Goal: Browse casually

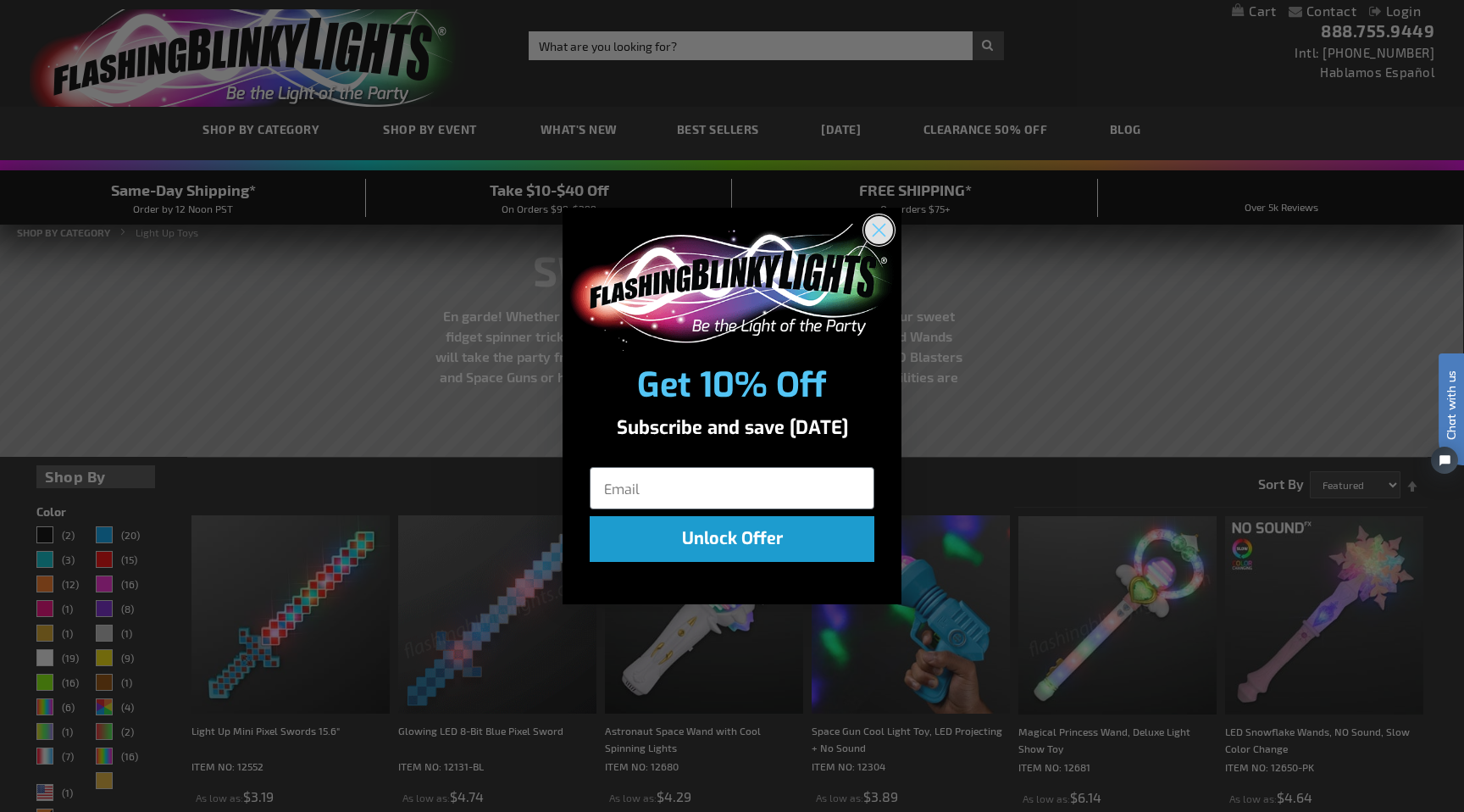
click at [883, 230] on circle "Close dialog" at bounding box center [879, 229] width 28 height 28
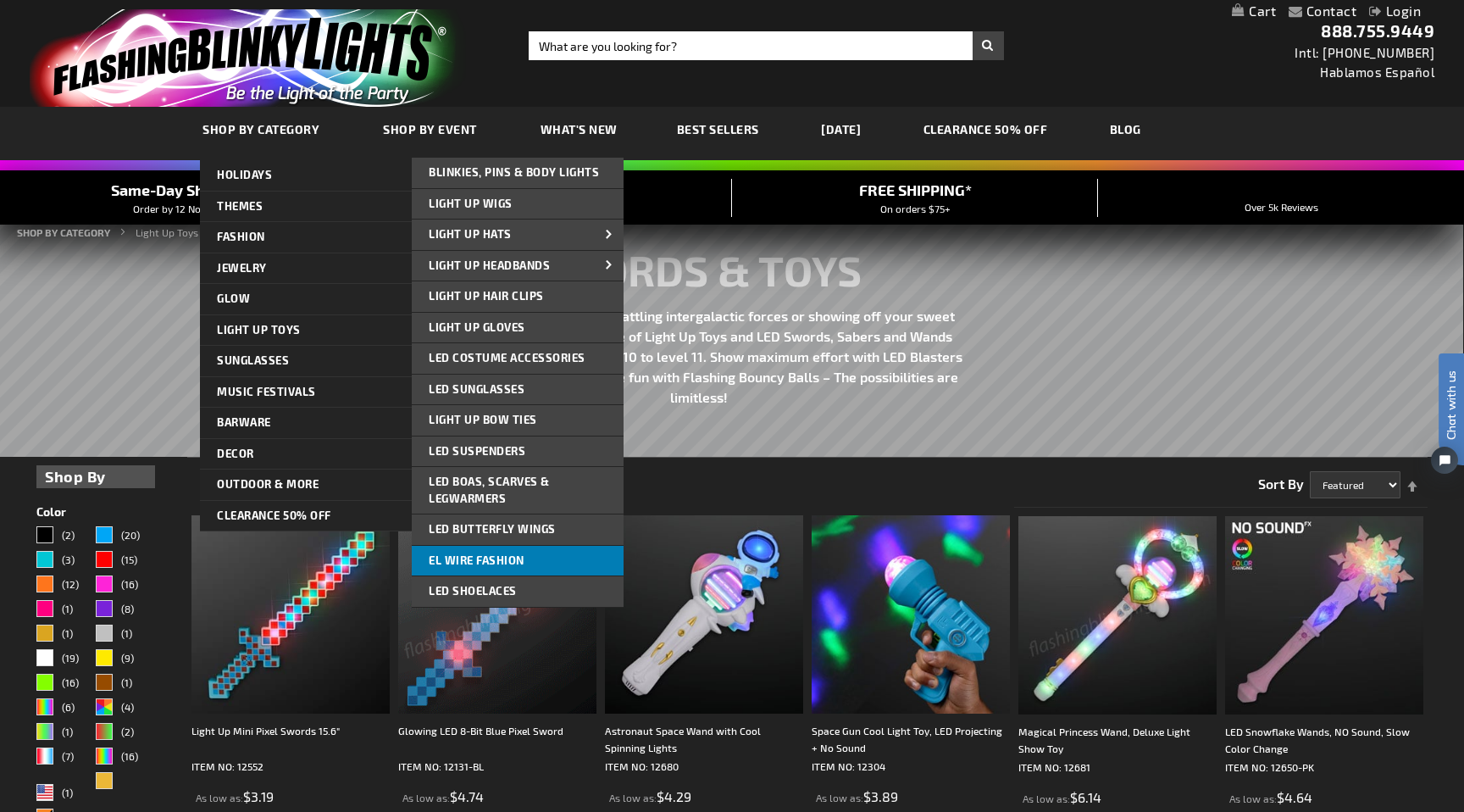
click at [488, 556] on span "EL Wire Fashion" at bounding box center [476, 560] width 95 height 14
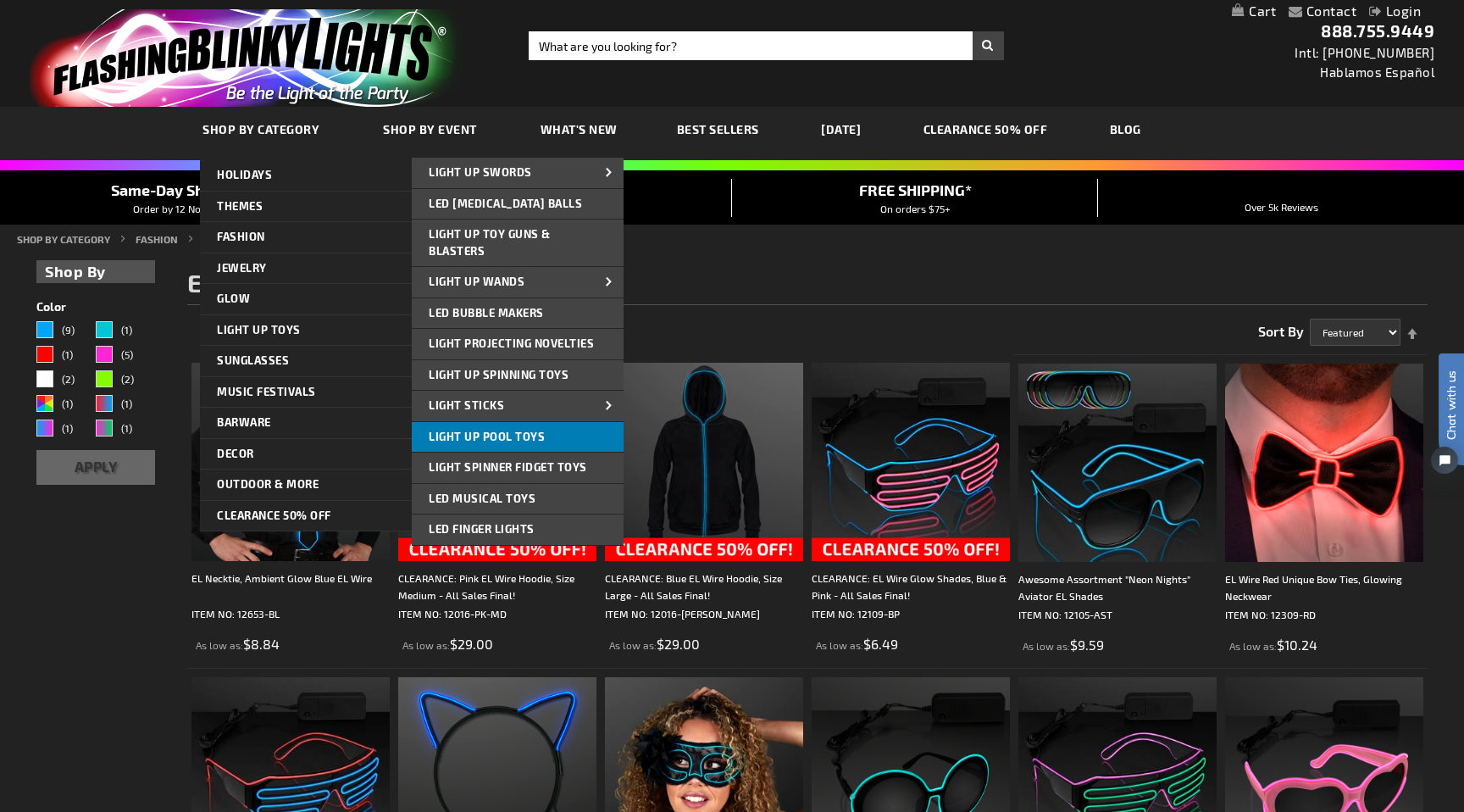
click at [492, 451] on link "Light Up Pool Toys" at bounding box center [517, 437] width 212 height 31
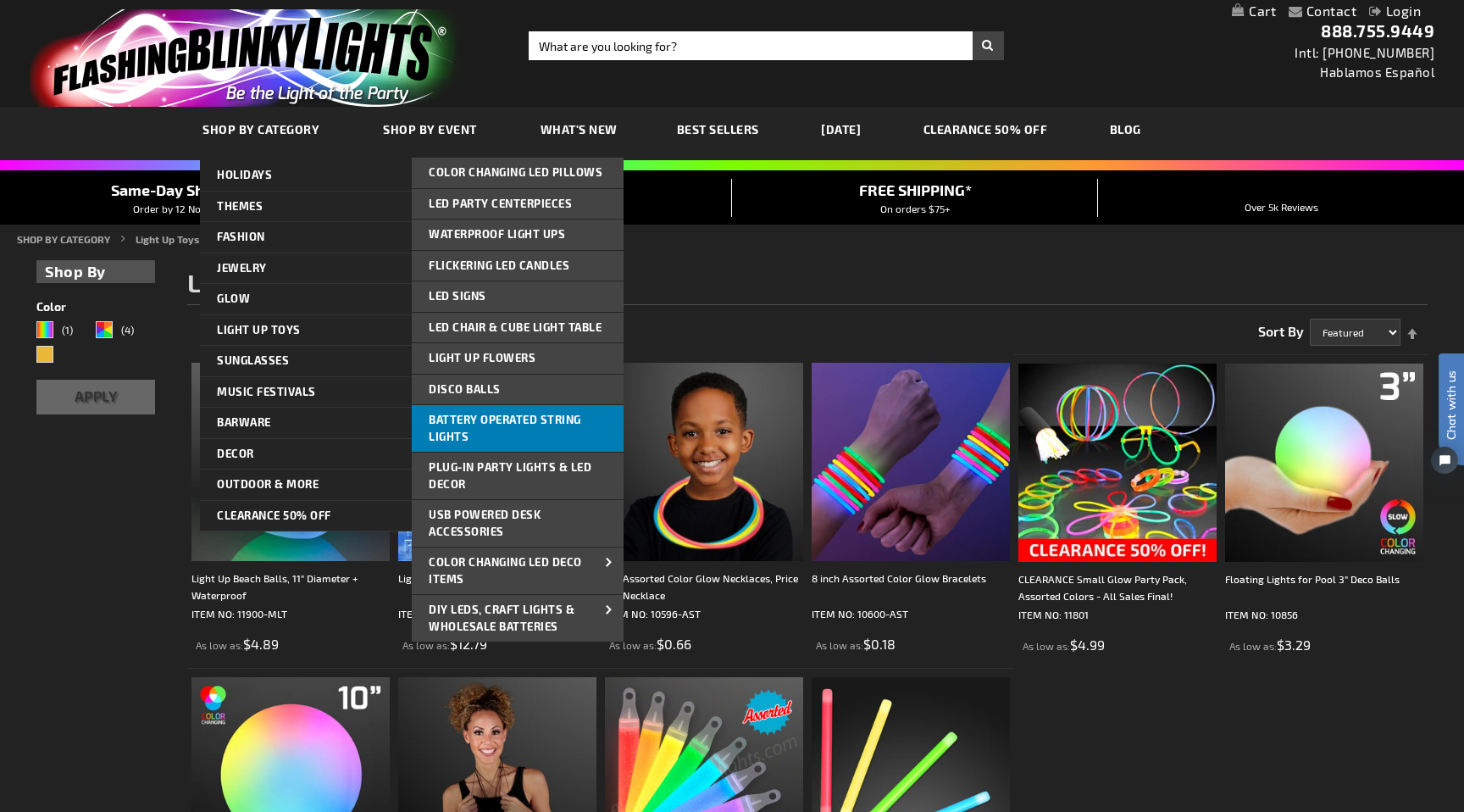
click at [513, 422] on span "Battery Operated String Lights" at bounding box center [506, 428] width 153 height 31
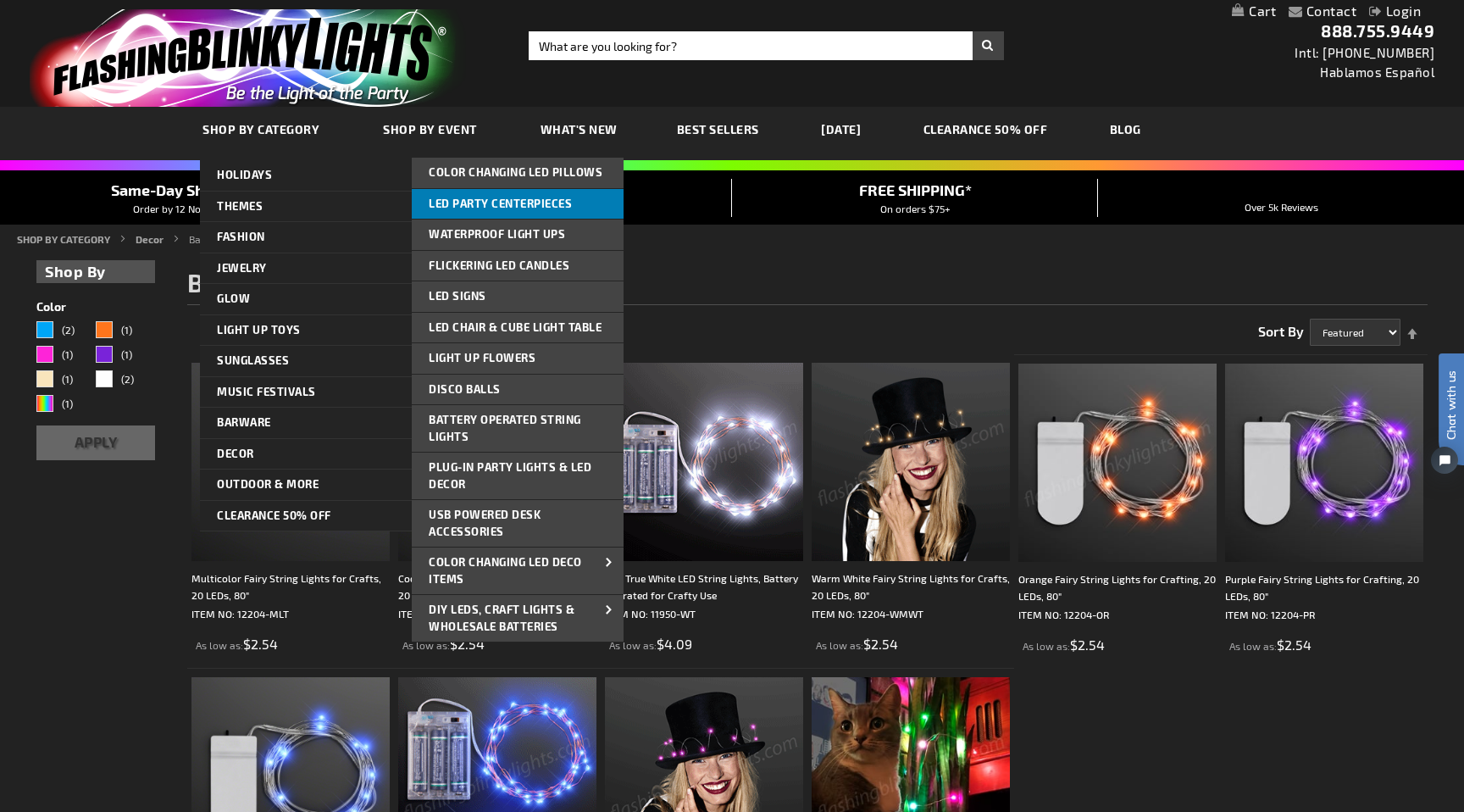
click at [544, 204] on span "LED Party Centerpieces" at bounding box center [501, 203] width 144 height 14
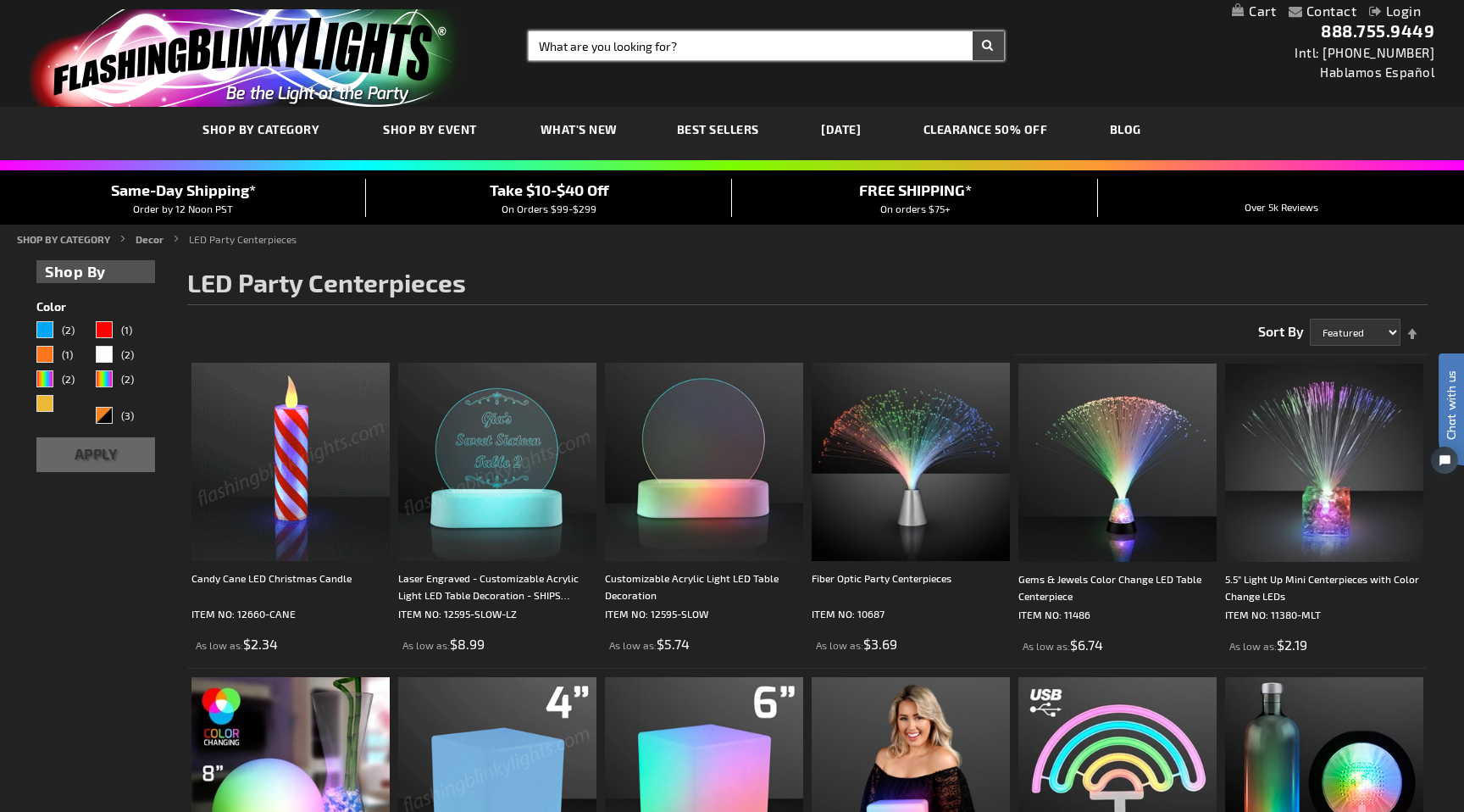
click at [737, 45] on input "Search" at bounding box center [767, 45] width 476 height 29
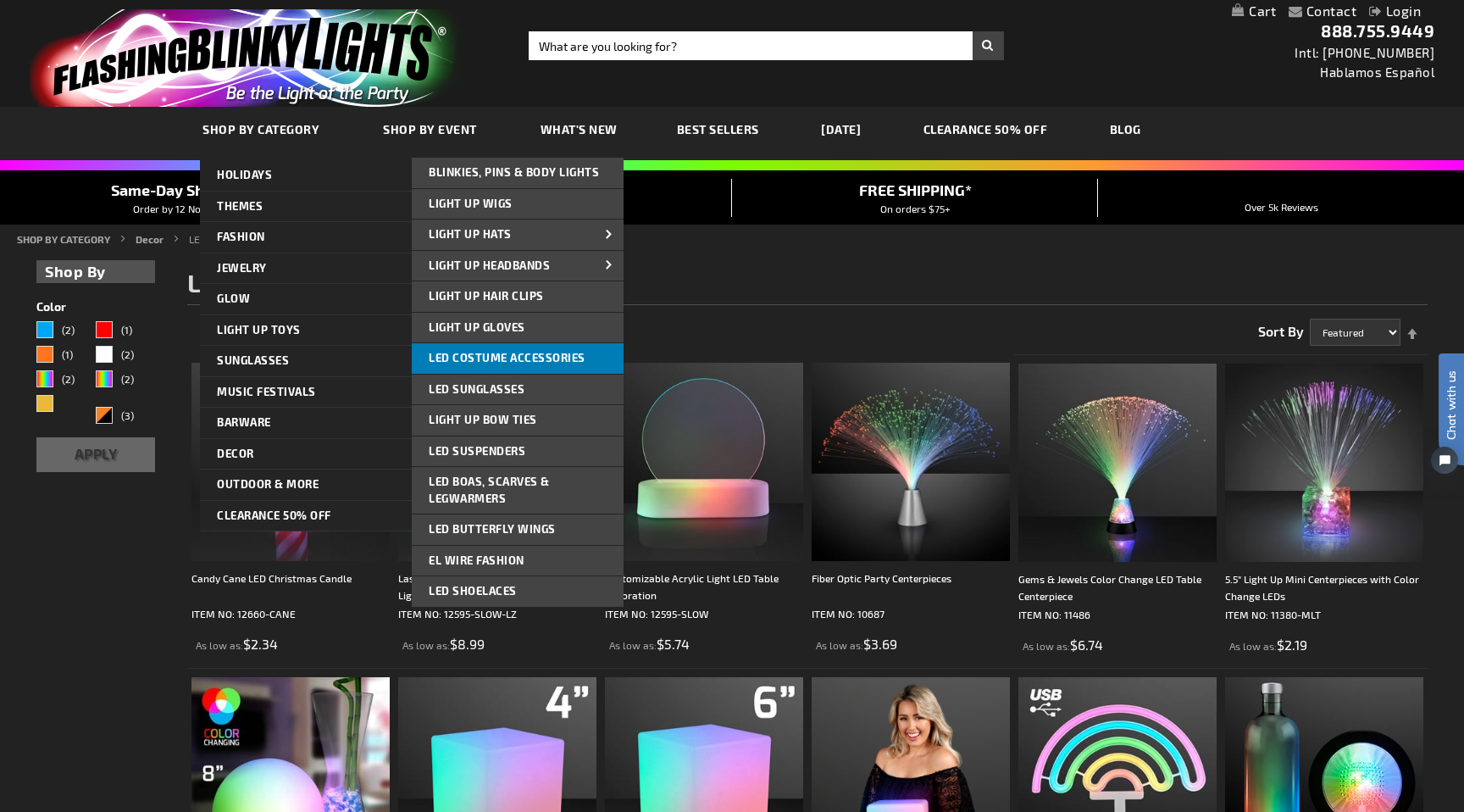
click at [502, 350] on link "LED Costume Accessories" at bounding box center [517, 358] width 212 height 31
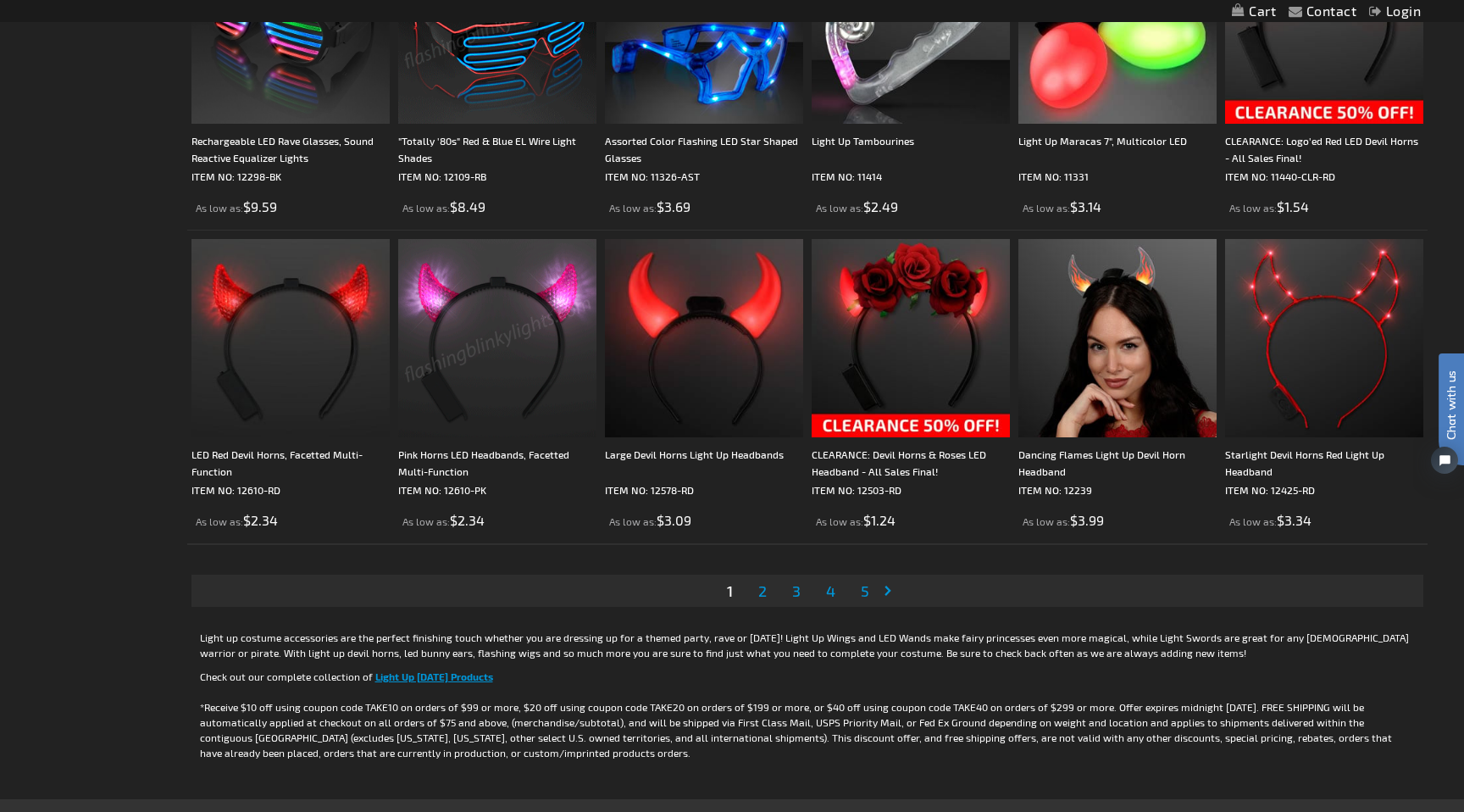
scroll to position [2947, 0]
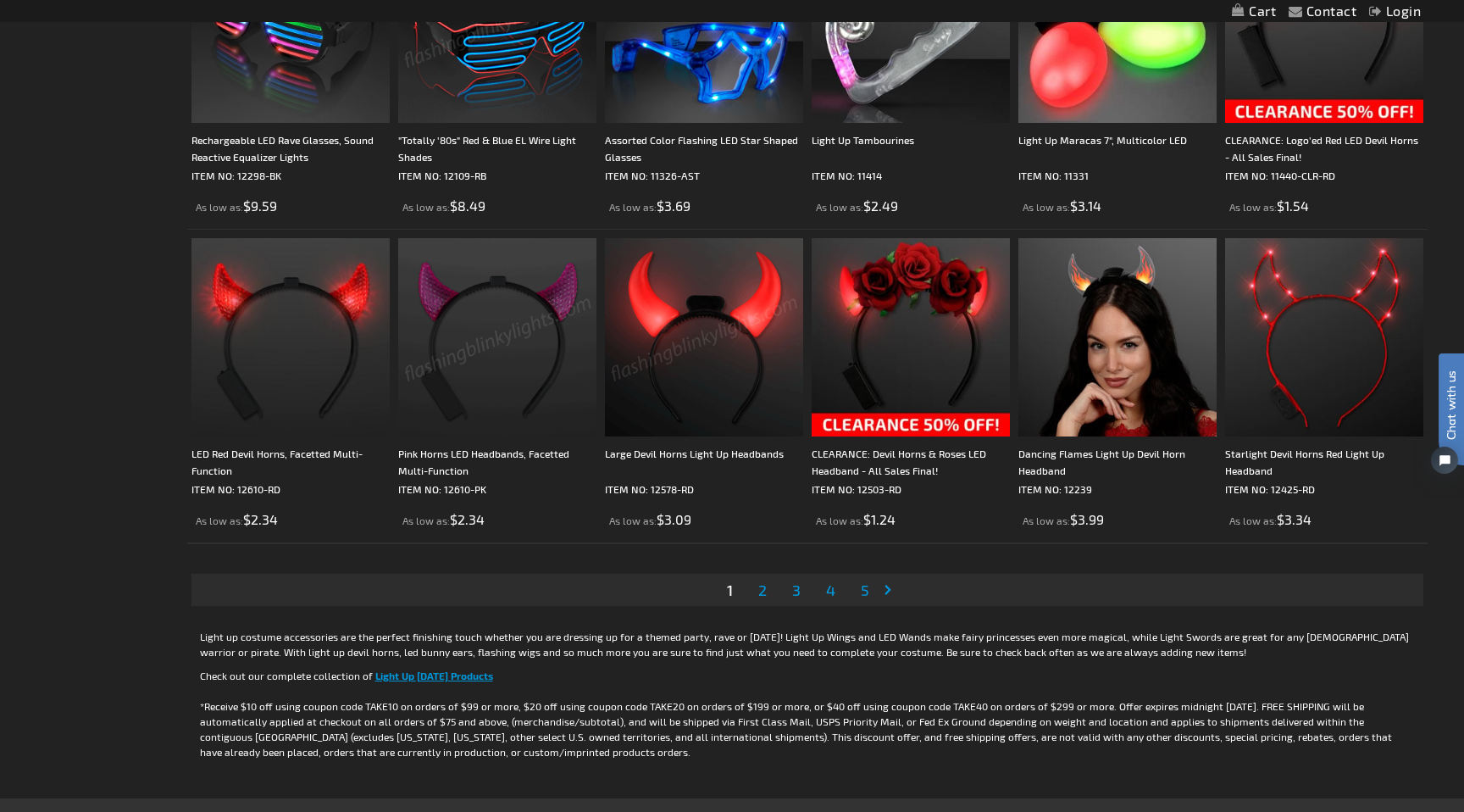
click at [766, 595] on span "2" at bounding box center [762, 589] width 8 height 19
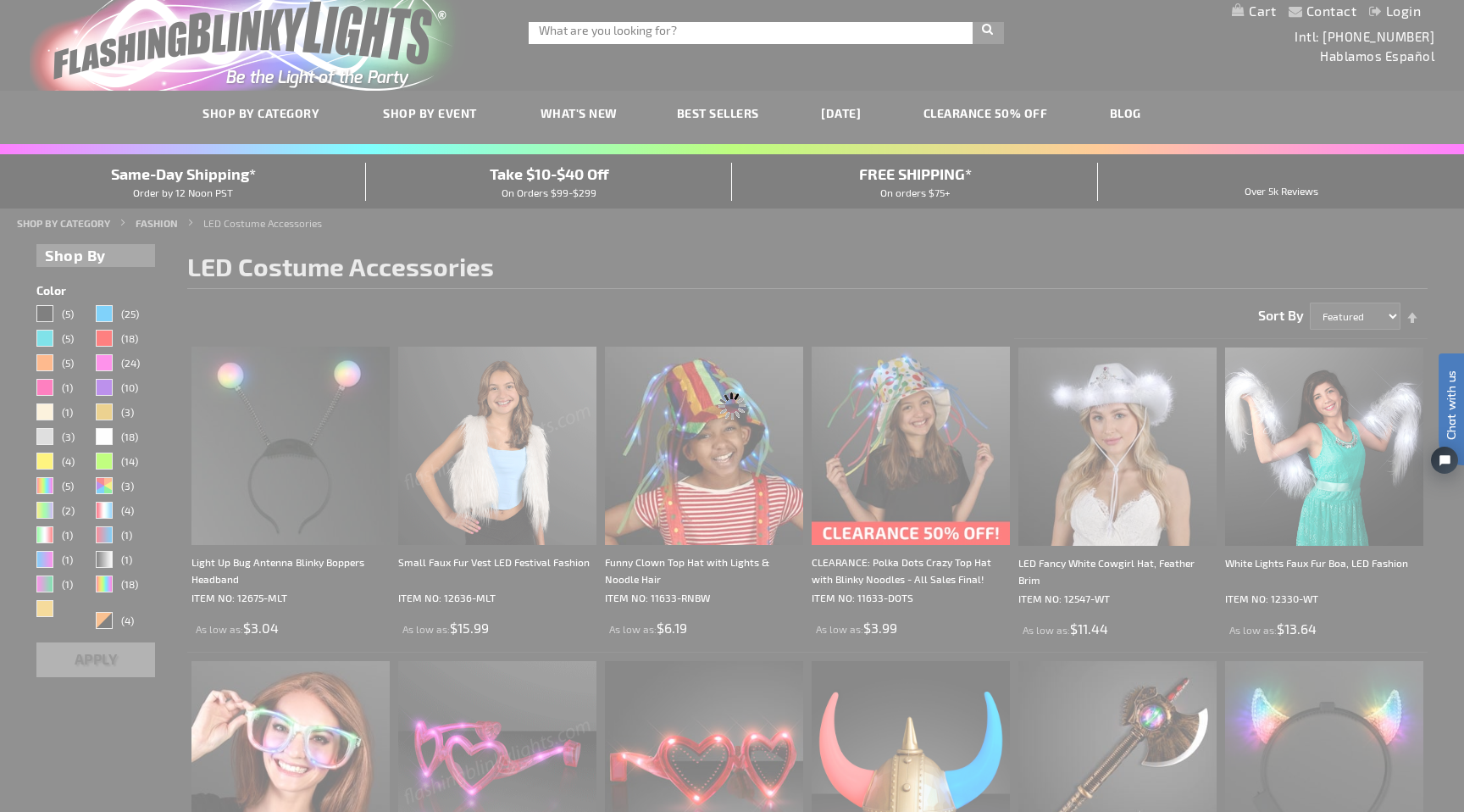
scroll to position [0, 0]
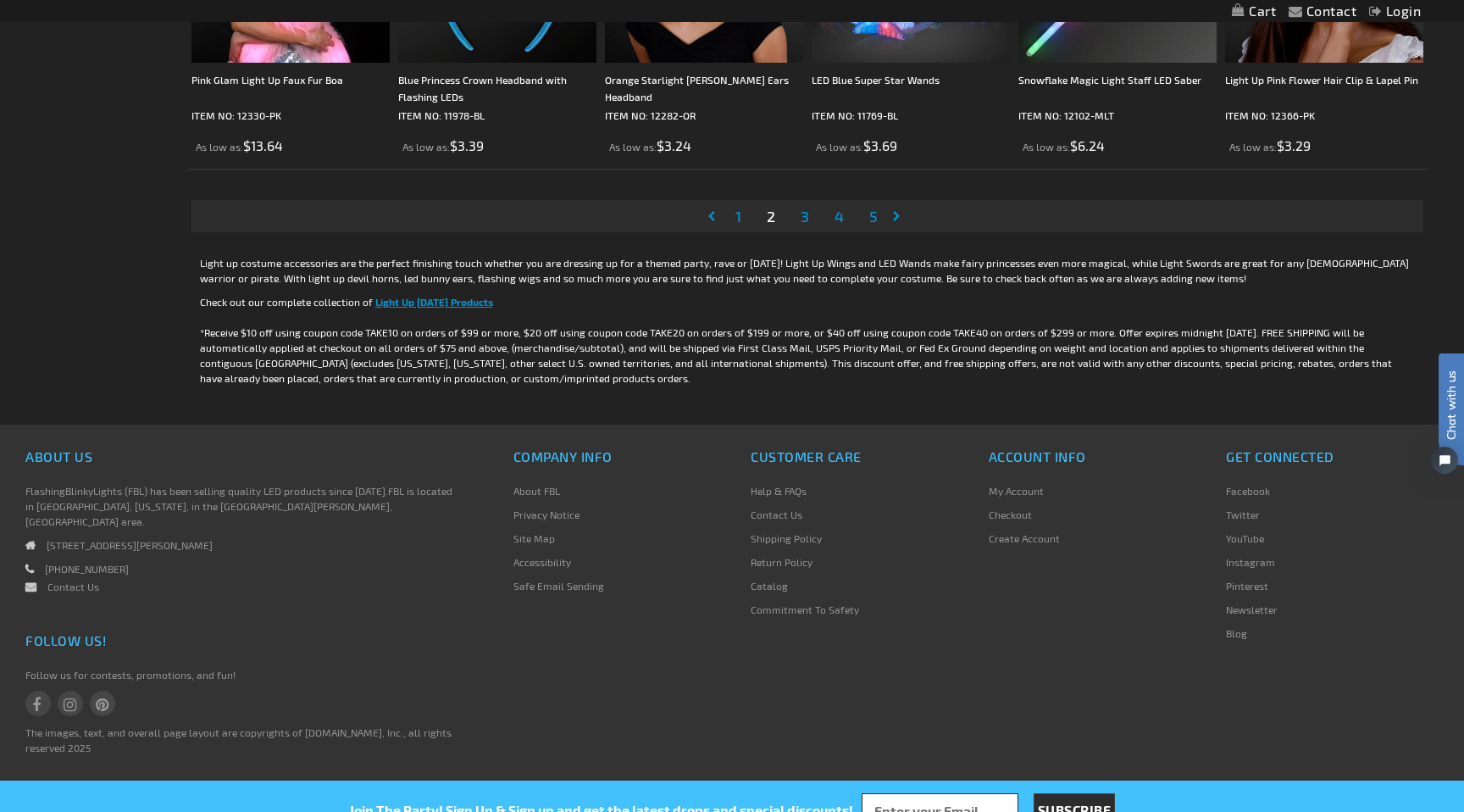
scroll to position [3330, 0]
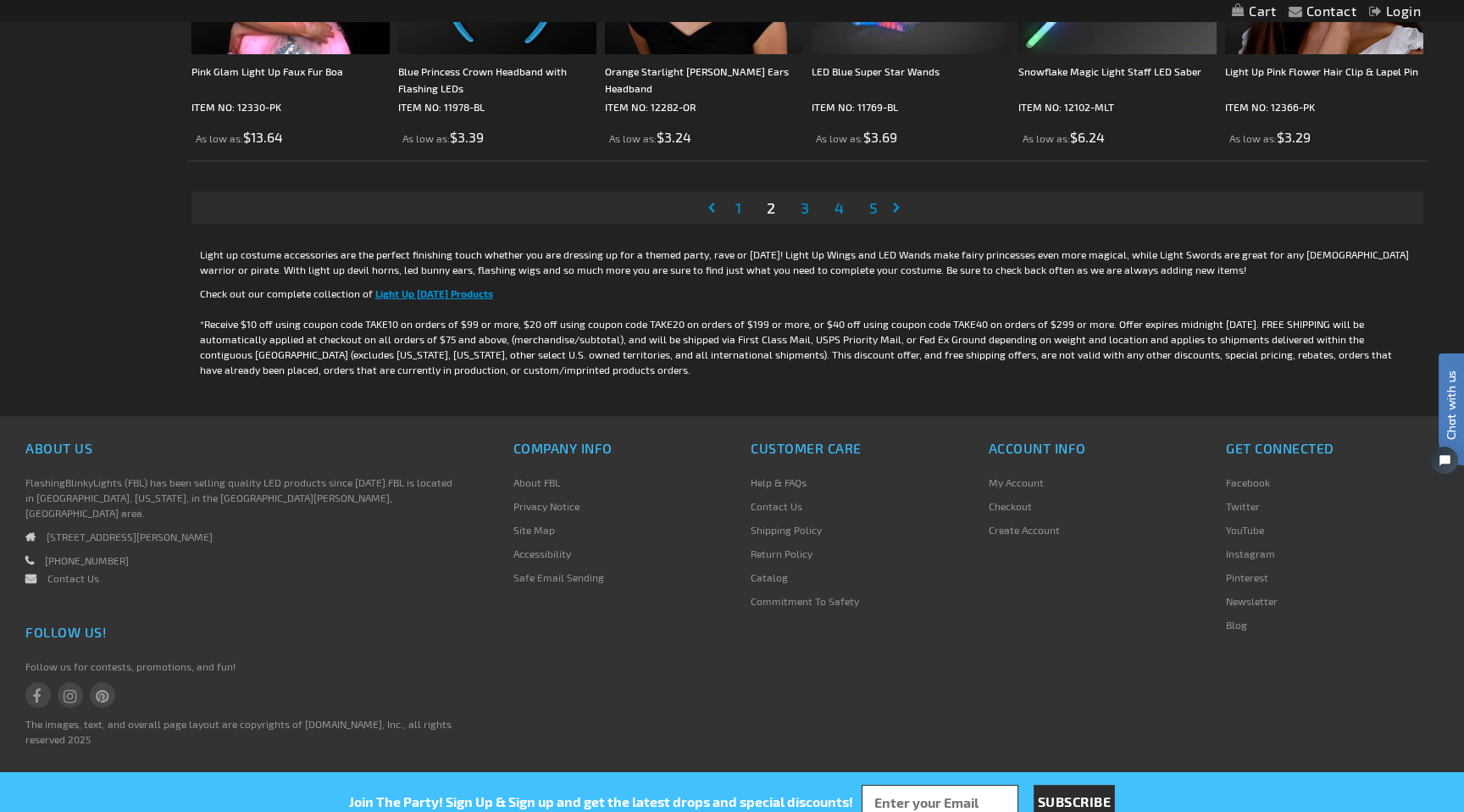
click at [803, 207] on span "3" at bounding box center [805, 207] width 8 height 19
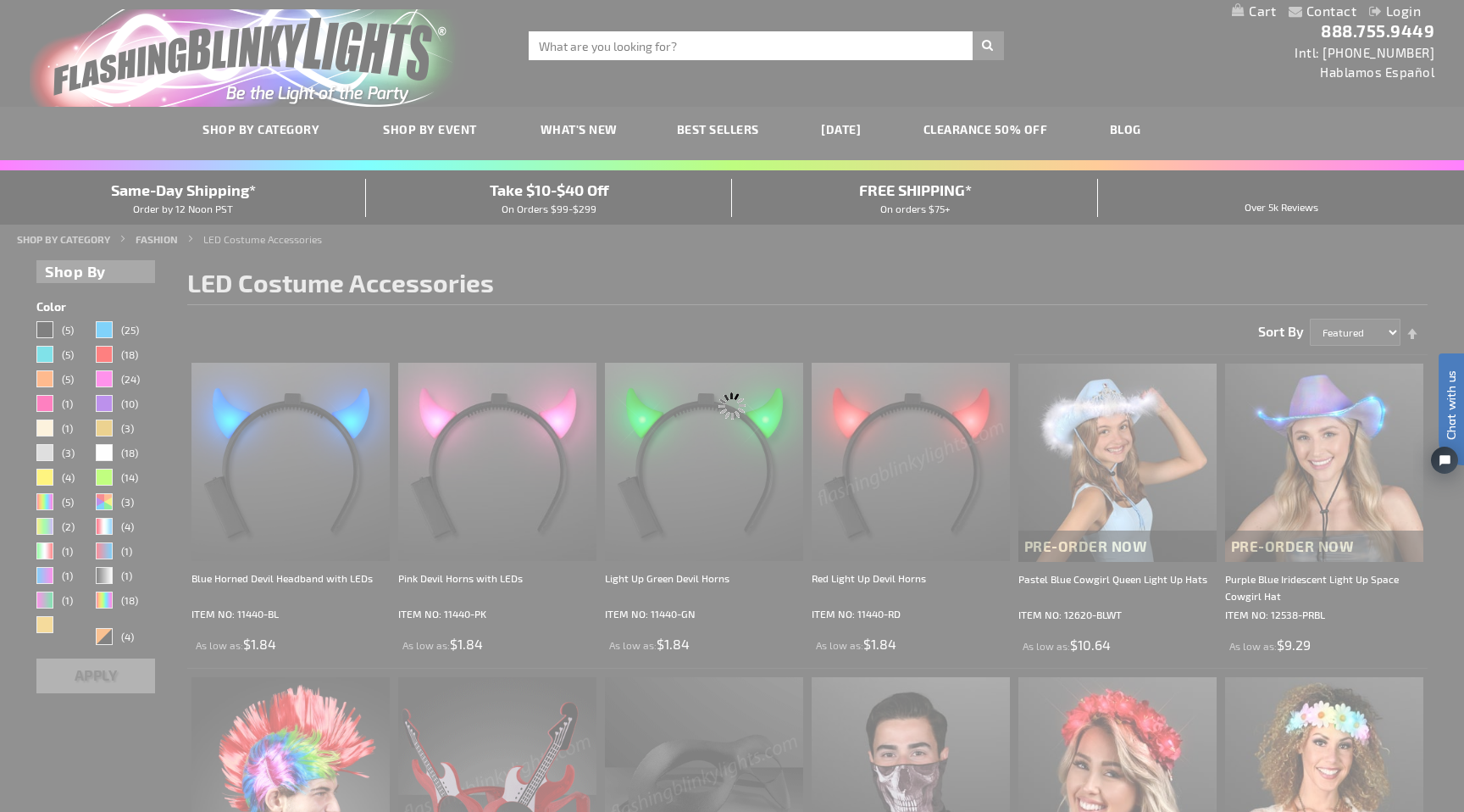
scroll to position [0, 0]
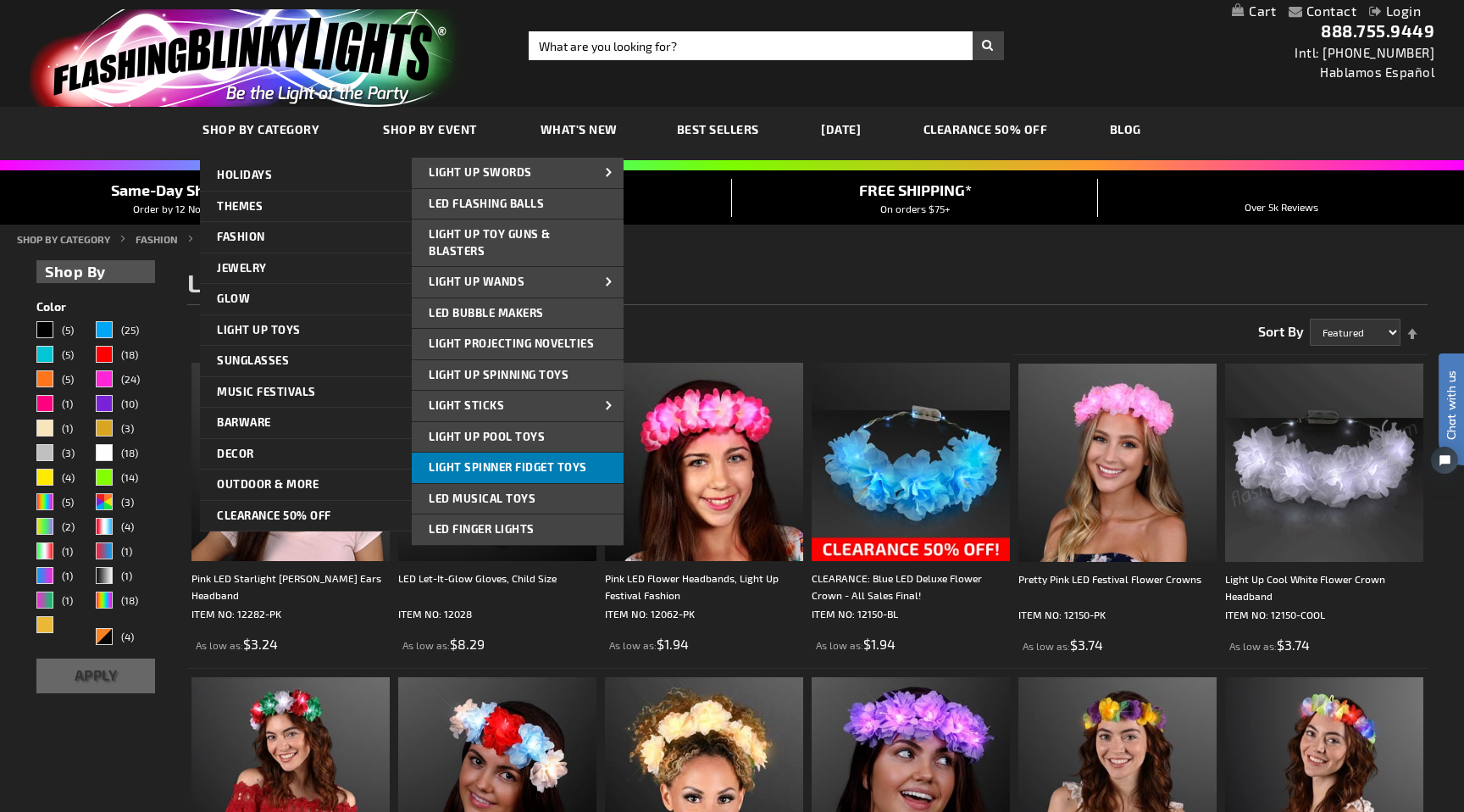
click at [512, 467] on span "Light Spinner Fidget Toys" at bounding box center [508, 466] width 158 height 14
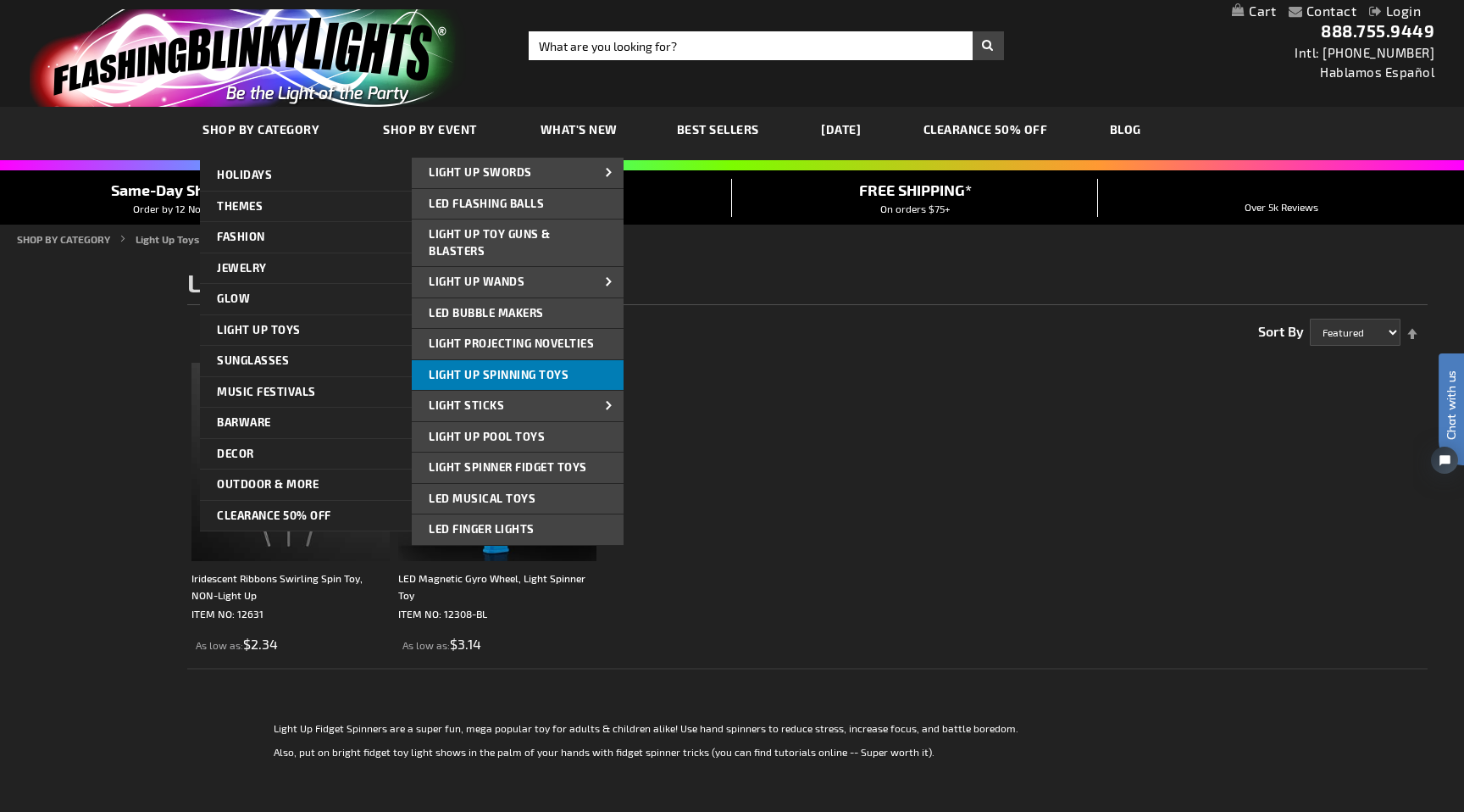
click at [516, 377] on span "Light Up Spinning Toys" at bounding box center [499, 374] width 140 height 14
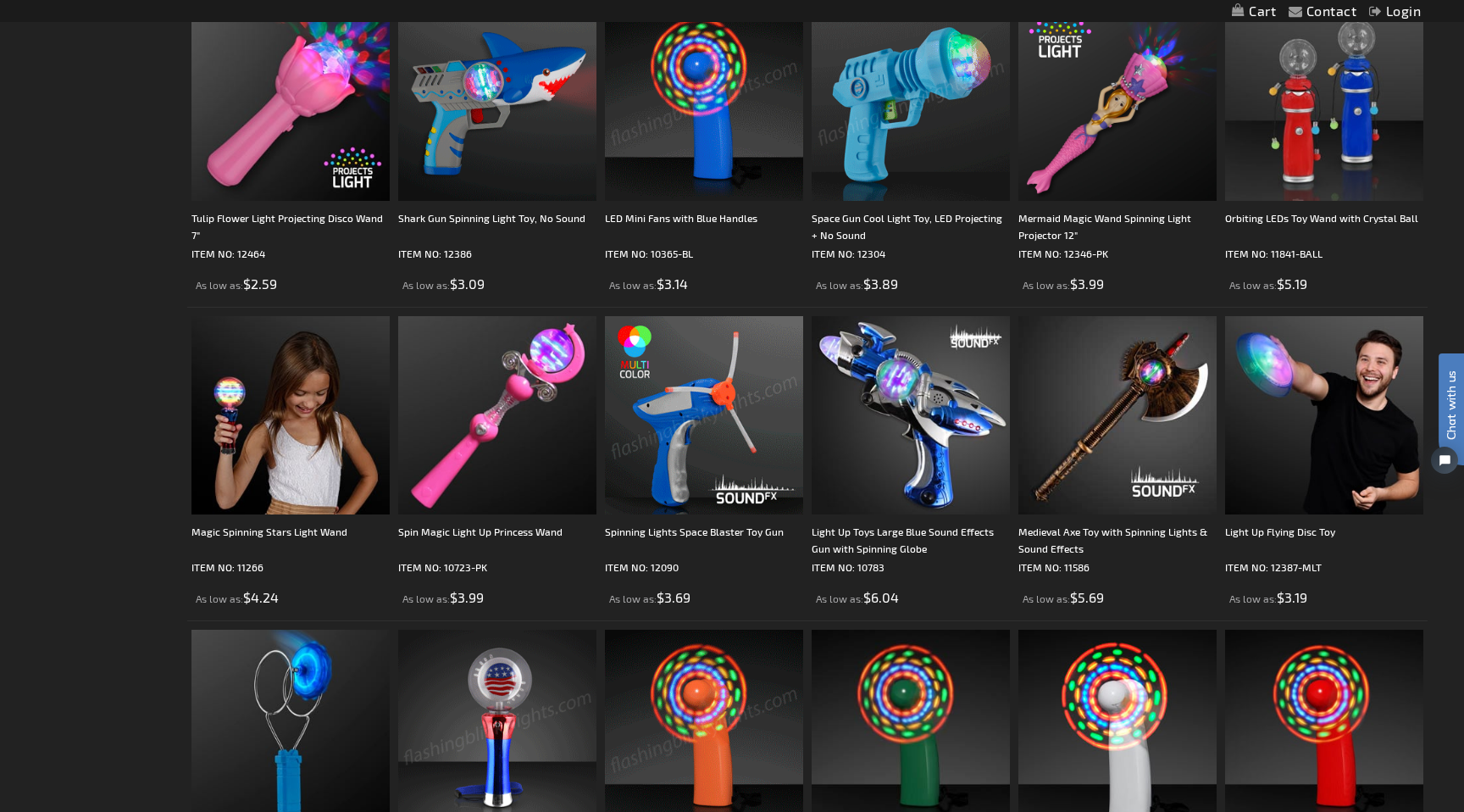
scroll to position [674, 0]
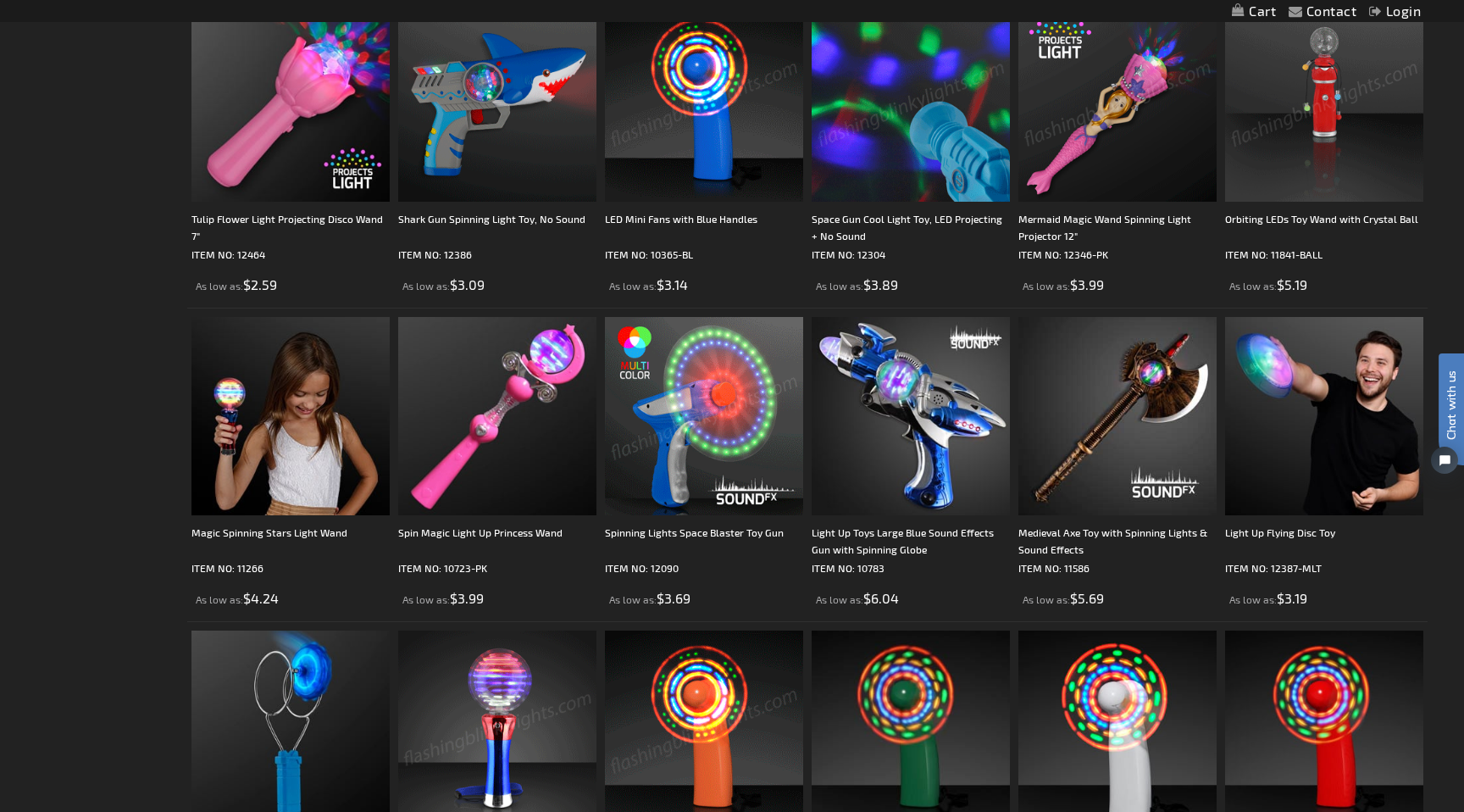
click at [1343, 163] on img at bounding box center [1325, 103] width 198 height 198
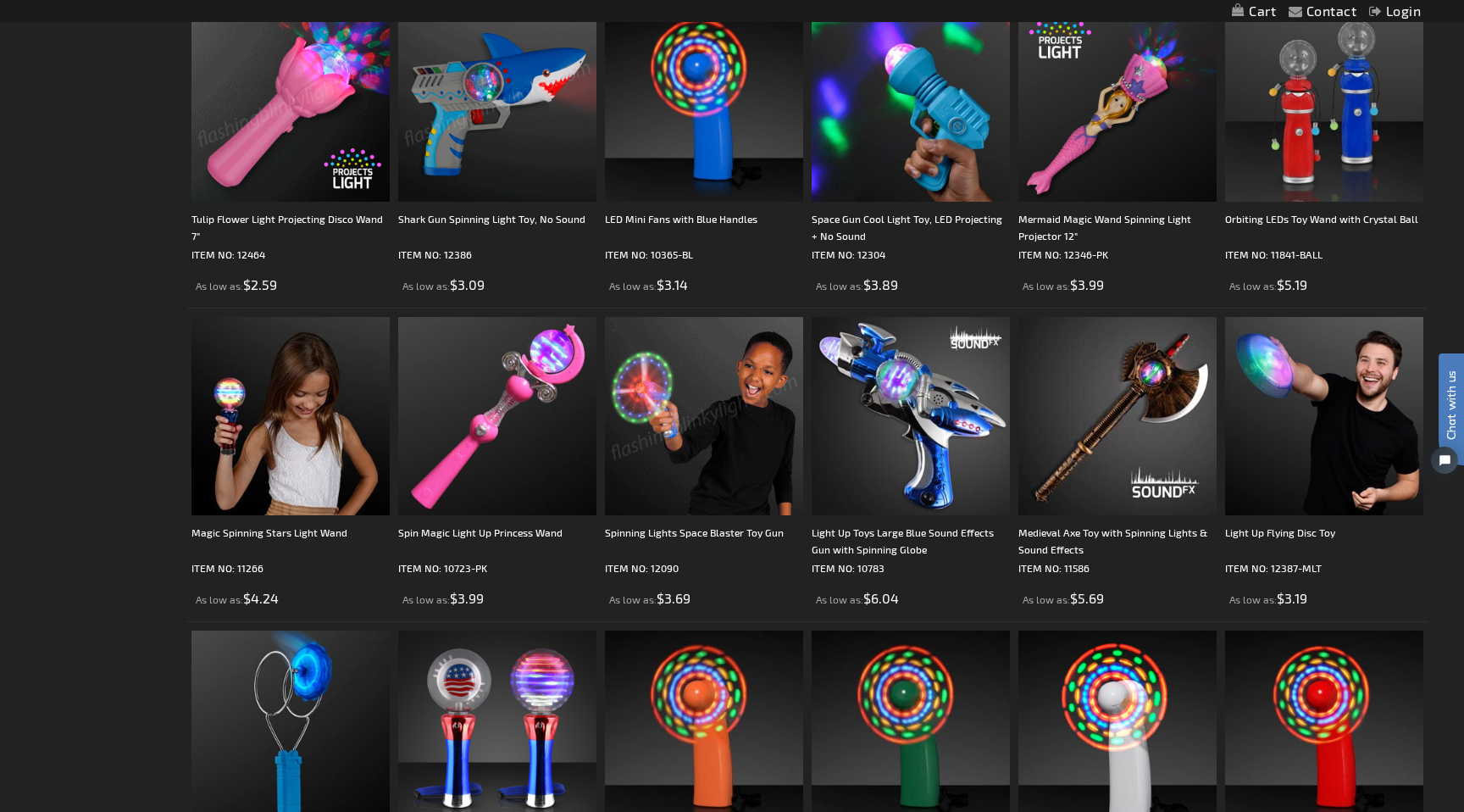
click at [715, 414] on img at bounding box center [704, 416] width 198 height 198
